Goal: Task Accomplishment & Management: Complete application form

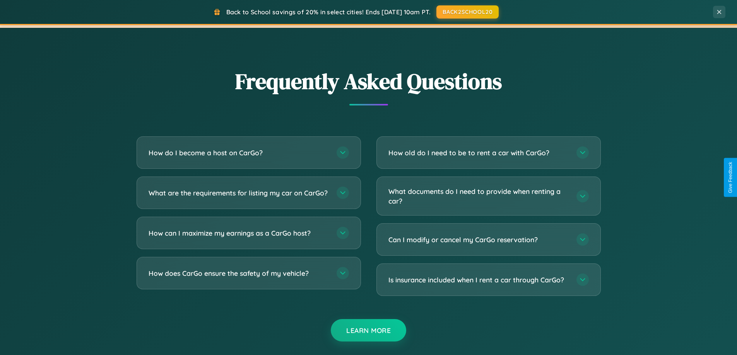
scroll to position [1488, 0]
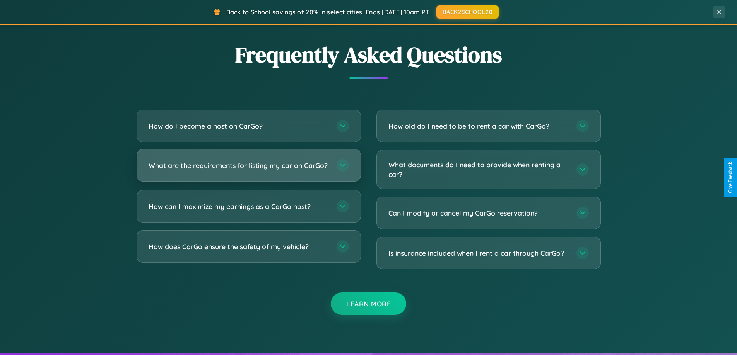
click at [248, 169] on h3 "What are the requirements for listing my car on CarGo?" at bounding box center [238, 166] width 180 height 10
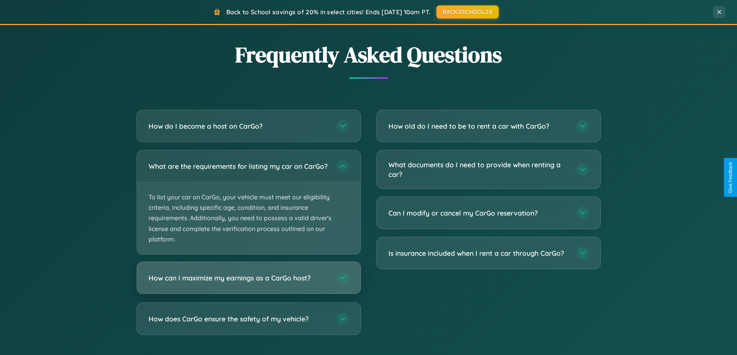
click at [248, 283] on h3 "How can I maximize my earnings as a CarGo host?" at bounding box center [238, 278] width 180 height 10
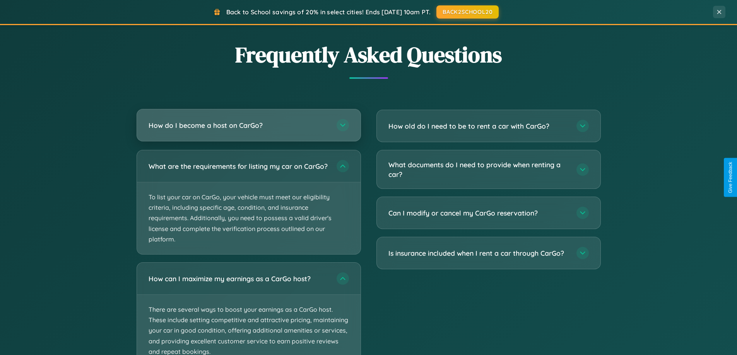
click at [248, 125] on h3 "How do I become a host on CarGo?" at bounding box center [238, 126] width 180 height 10
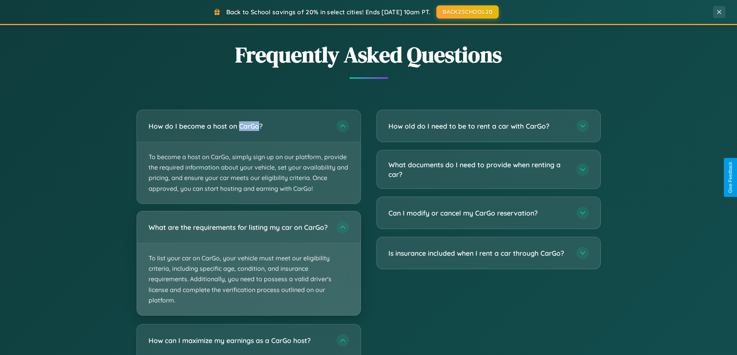
click at [248, 267] on p "To list your car on CarGo, your vehicle must meet our eligibility criteria, inc…" at bounding box center [248, 280] width 223 height 72
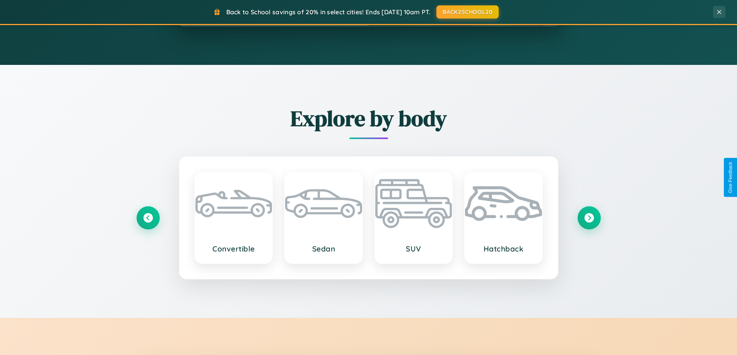
scroll to position [0, 0]
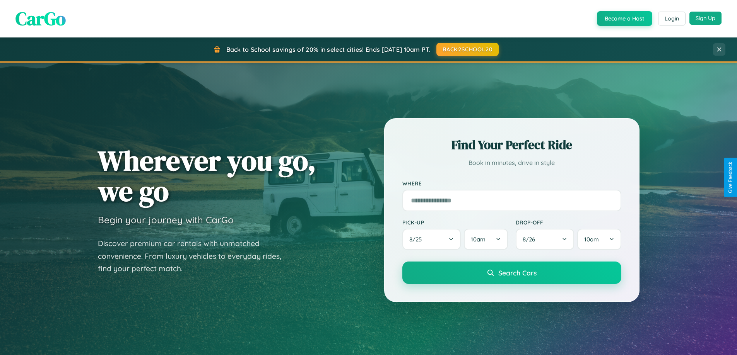
click at [705, 18] on button "Sign Up" at bounding box center [705, 18] width 32 height 13
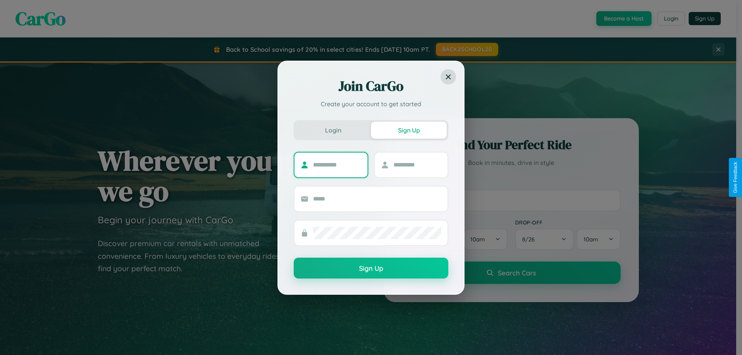
click at [337, 165] on input "text" at bounding box center [337, 165] width 48 height 12
type input "******"
click at [417, 165] on input "text" at bounding box center [418, 165] width 48 height 12
type input "*****"
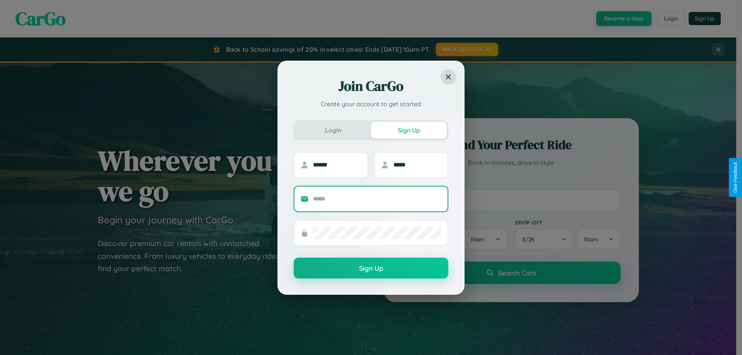
click at [377, 199] on input "text" at bounding box center [377, 199] width 128 height 12
type input "**********"
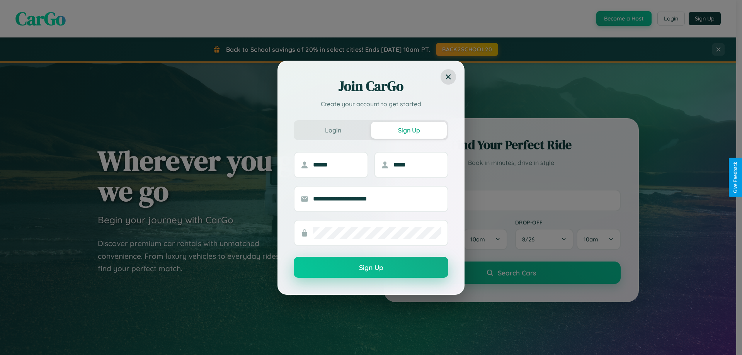
click at [371, 268] on button "Sign Up" at bounding box center [371, 267] width 155 height 21
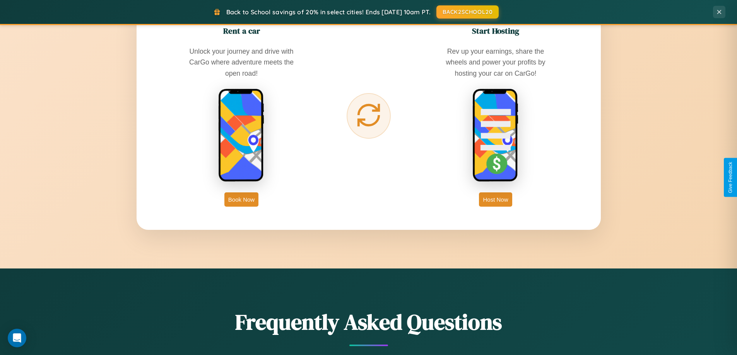
scroll to position [1242, 0]
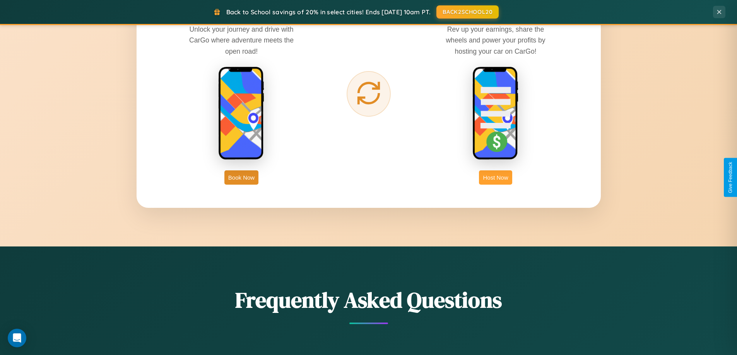
click at [495, 177] on button "Host Now" at bounding box center [495, 178] width 33 height 14
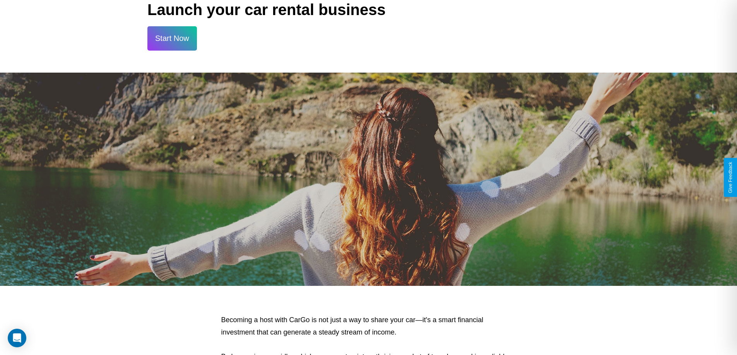
scroll to position [1045, 0]
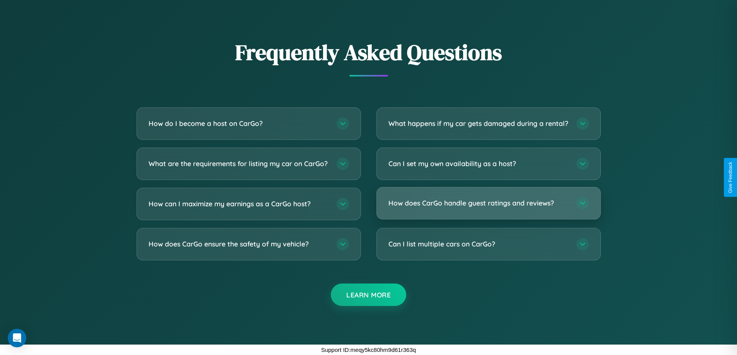
click at [488, 204] on h3 "How does CarGo handle guest ratings and reviews?" at bounding box center [478, 203] width 180 height 10
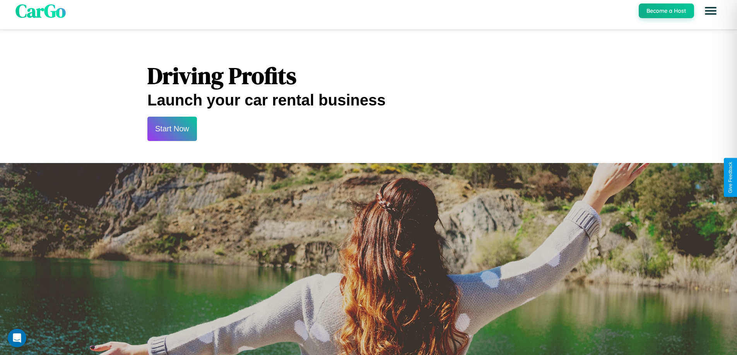
scroll to position [0, 0]
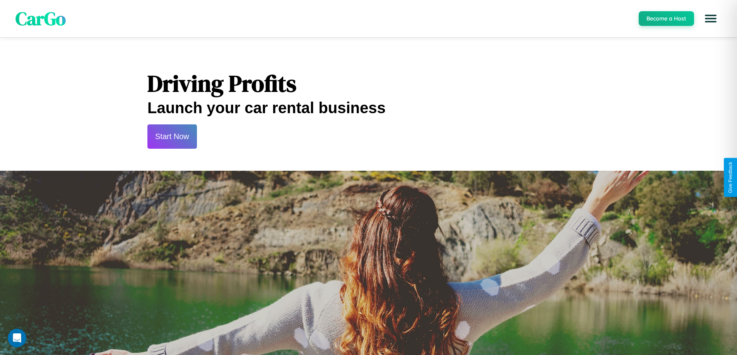
click at [172, 136] on button "Start Now" at bounding box center [171, 136] width 49 height 24
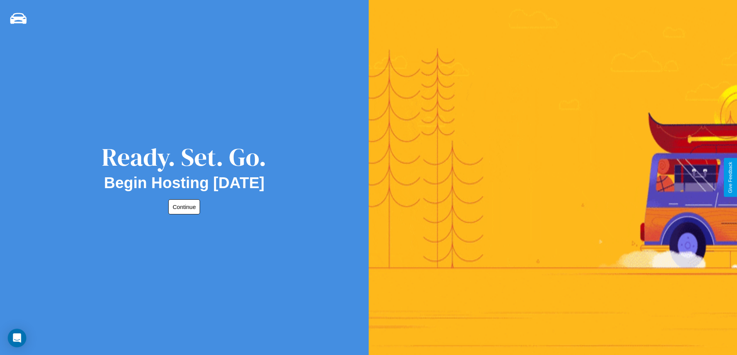
click at [182, 207] on button "Continue" at bounding box center [184, 206] width 32 height 15
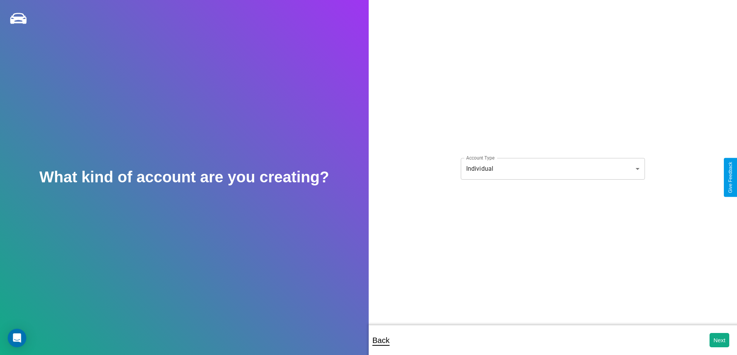
click at [552, 169] on body "**********" at bounding box center [368, 183] width 737 height 366
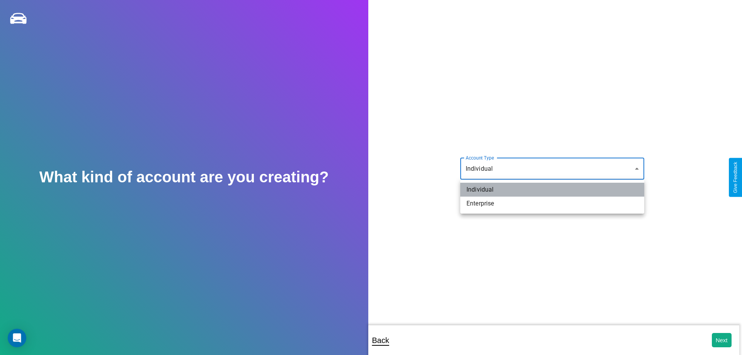
click at [552, 190] on li "Individual" at bounding box center [552, 190] width 184 height 14
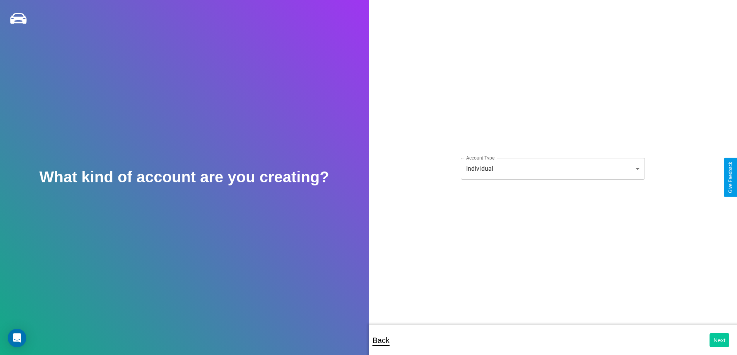
click at [719, 340] on button "Next" at bounding box center [719, 340] width 20 height 14
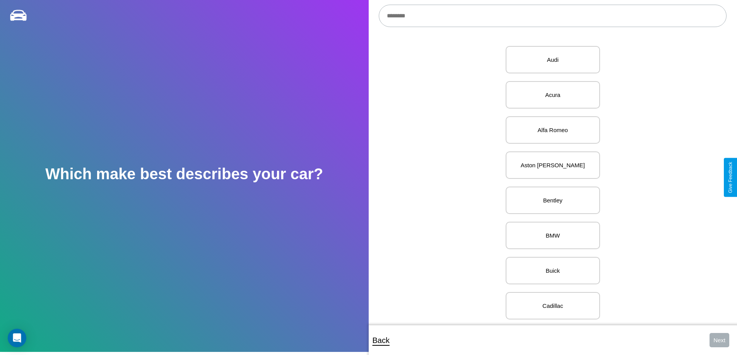
scroll to position [370, 0]
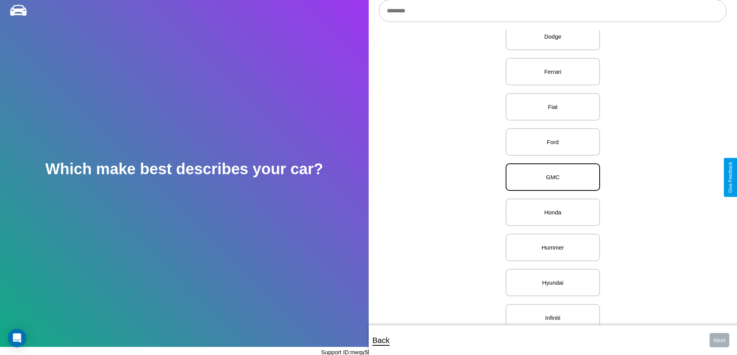
click at [549, 177] on p "GMC" at bounding box center [552, 177] width 77 height 10
click at [719, 340] on button "Next" at bounding box center [719, 340] width 20 height 14
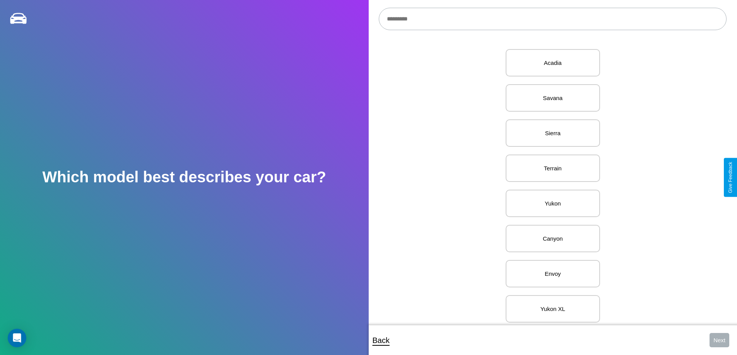
click at [552, 19] on input "text" at bounding box center [553, 19] width 348 height 22
type input "**********"
click at [549, 63] on p "C/K Pickup" at bounding box center [552, 63] width 77 height 10
click at [719, 340] on button "Next" at bounding box center [719, 340] width 20 height 14
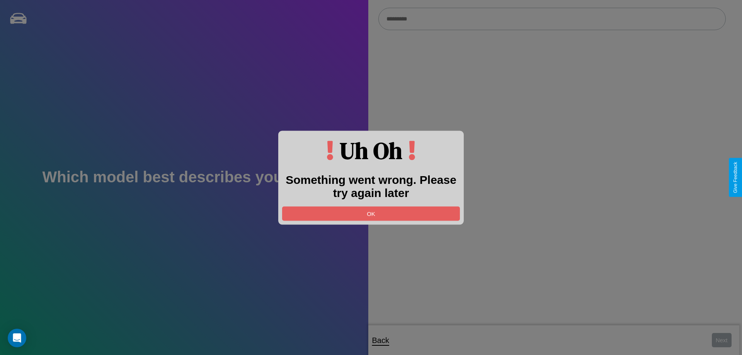
click at [552, 19] on div at bounding box center [371, 177] width 742 height 355
